Goal: Information Seeking & Learning: Learn about a topic

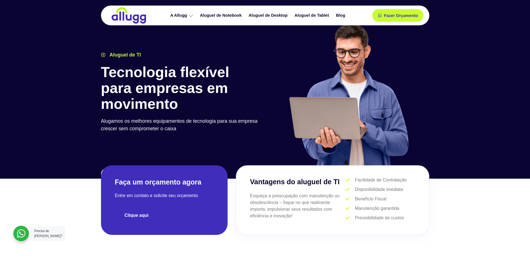
click at [145, 215] on span "Clique aqui" at bounding box center [137, 215] width 24 height 4
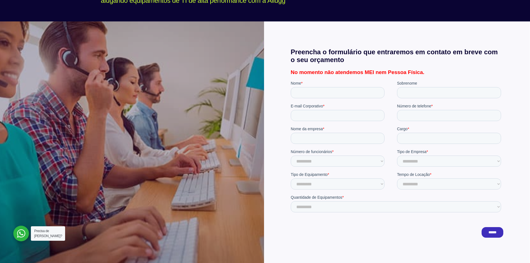
scroll to position [101, 0]
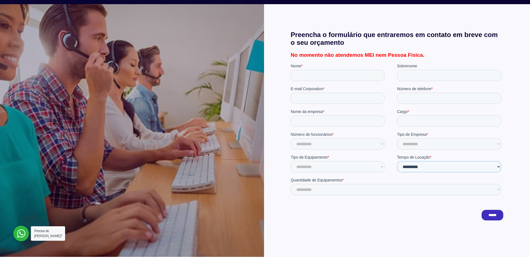
click at [428, 165] on select "**********" at bounding box center [449, 166] width 104 height 11
drag, startPoint x: 146, startPoint y: 122, endPoint x: 135, endPoint y: 118, distance: 12.0
click at [135, 118] on div at bounding box center [132, 130] width 264 height 253
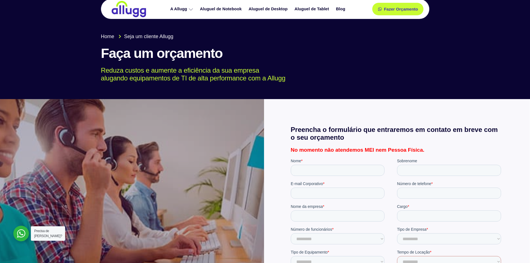
scroll to position [0, 0]
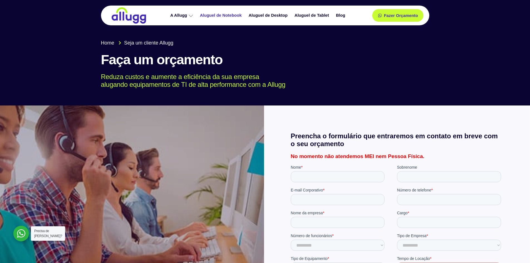
click at [223, 13] on link "Aluguel de Notebook" at bounding box center [221, 16] width 49 height 10
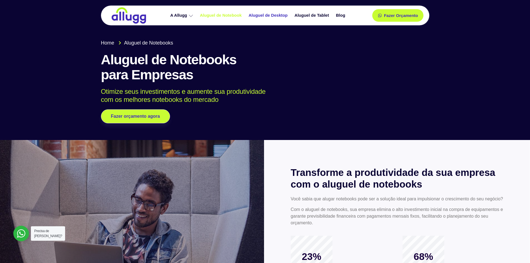
click at [262, 16] on link "Aluguel de Desktop" at bounding box center [269, 16] width 46 height 10
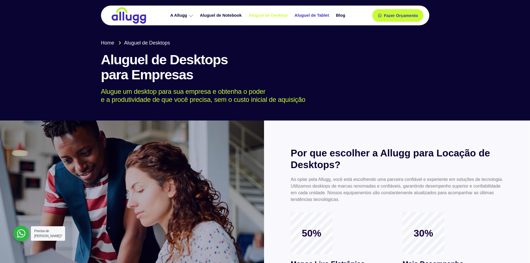
click at [310, 15] on link "Aluguel de Tablet" at bounding box center [312, 16] width 41 height 10
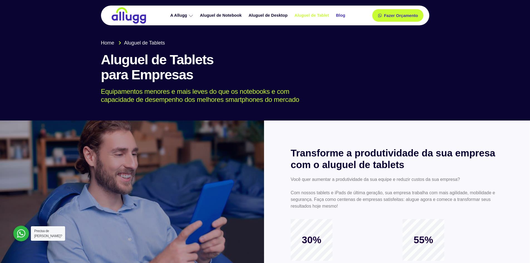
click at [344, 18] on link "Blog" at bounding box center [341, 16] width 16 height 10
